Goal: Navigation & Orientation: Find specific page/section

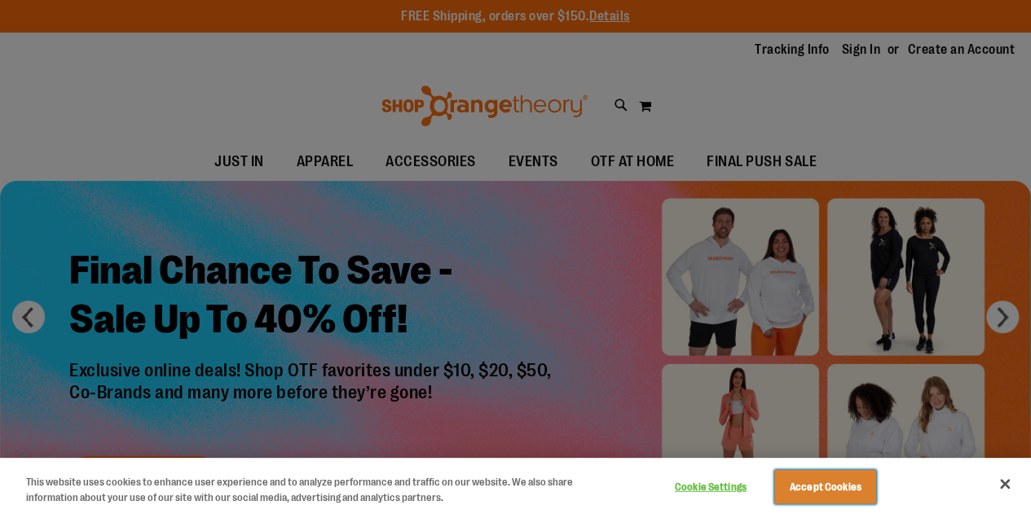
click at [865, 478] on button "Accept Cookies" at bounding box center [825, 487] width 102 height 34
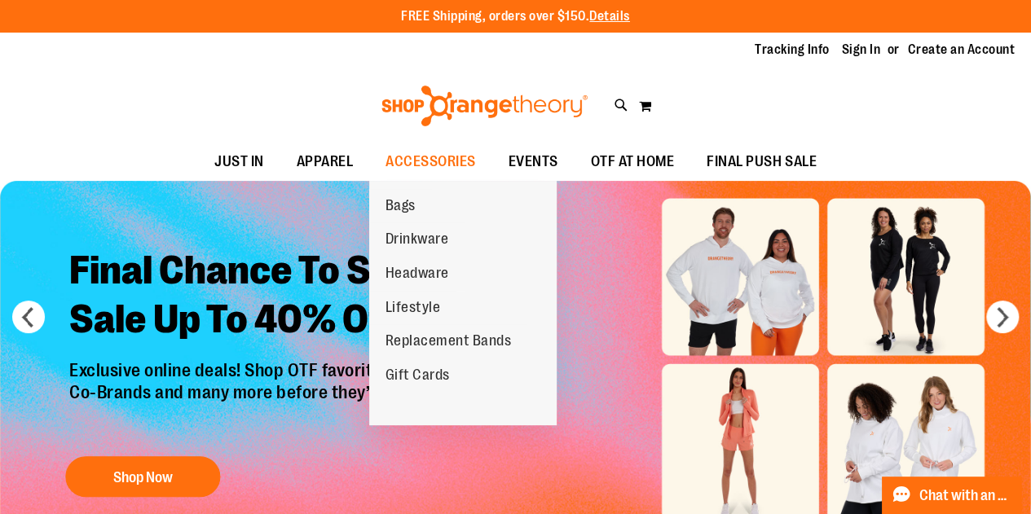
click at [465, 338] on span "Replacement Bands" at bounding box center [448, 342] width 126 height 20
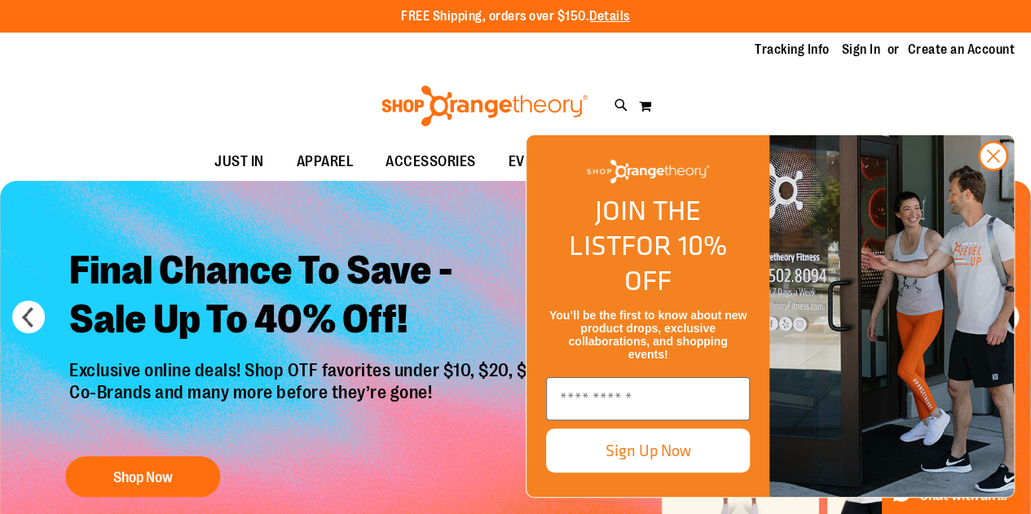
click at [989, 170] on circle "Close dialog" at bounding box center [993, 156] width 27 height 27
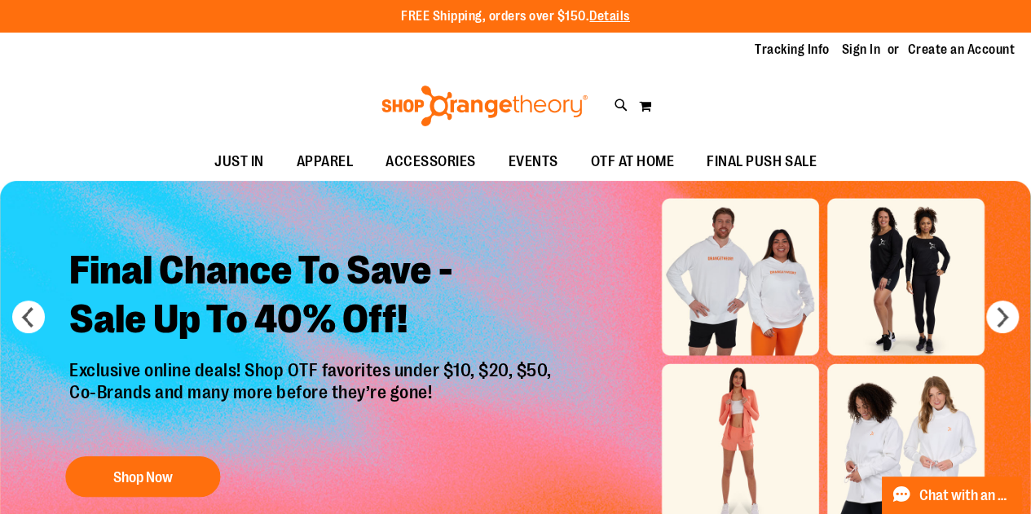
click at [713, 163] on span "FINAL PUSH SALE" at bounding box center [762, 161] width 110 height 37
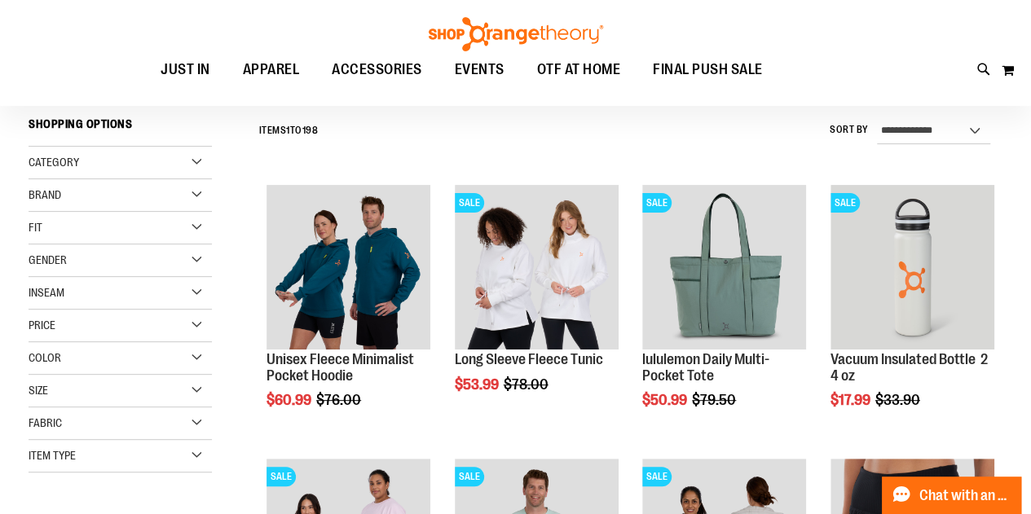
scroll to position [153, 0]
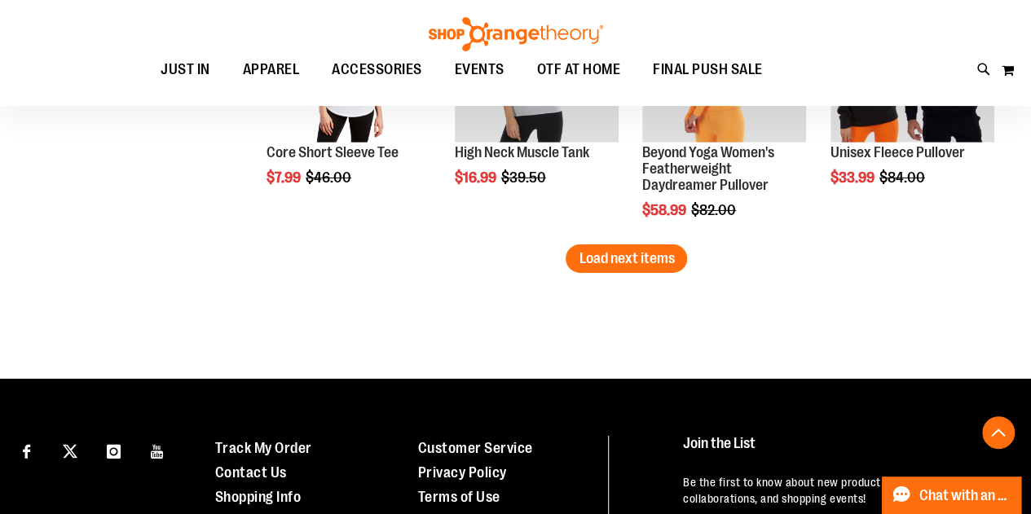
scroll to position [2544, 0]
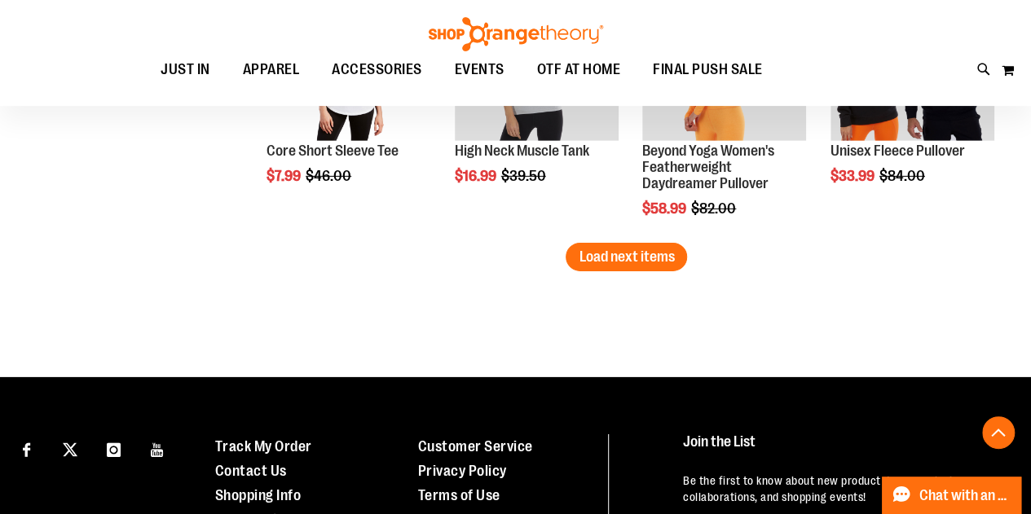
click at [495, 68] on span "EVENTS" at bounding box center [480, 69] width 50 height 37
